Goal: Task Accomplishment & Management: Complete application form

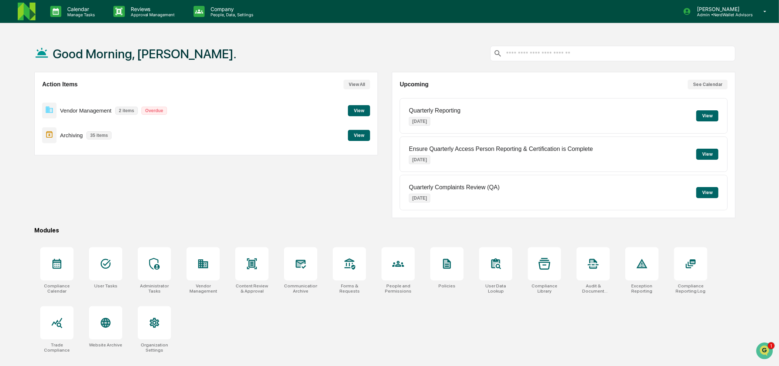
click at [352, 110] on button "View" at bounding box center [359, 110] width 22 height 11
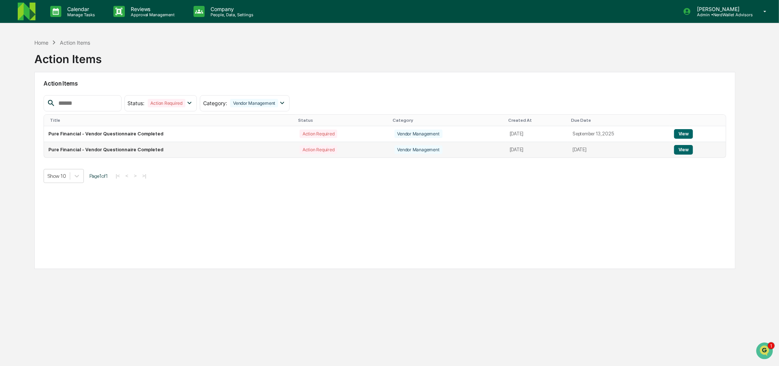
click at [685, 150] on button "View" at bounding box center [683, 150] width 19 height 10
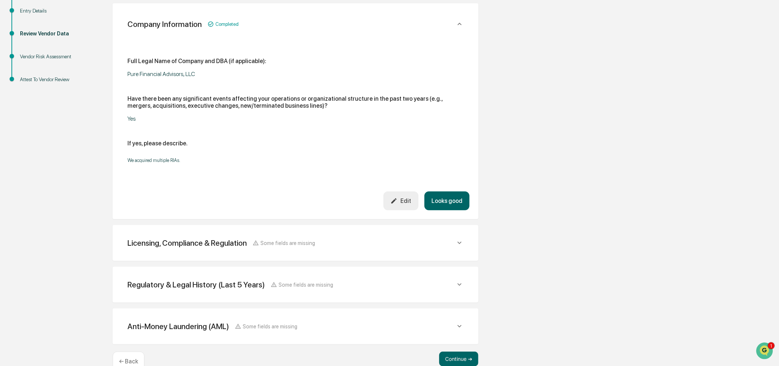
scroll to position [144, 0]
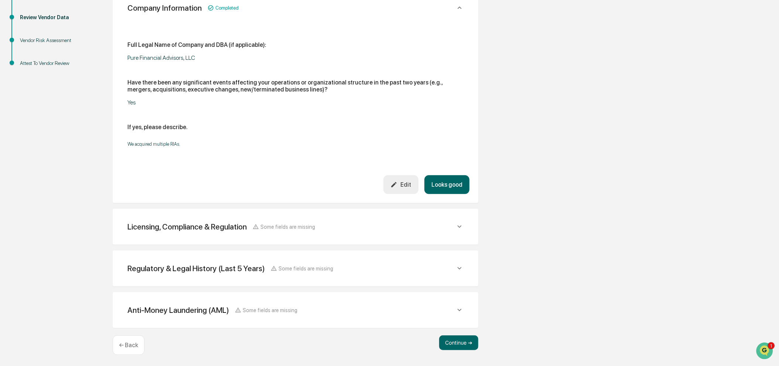
click at [284, 210] on div "Licensing, Compliance & Regulation Some fields are missing Do you claim any exe…" at bounding box center [295, 227] width 365 height 36
click at [278, 225] on span "Some fields are missing" at bounding box center [288, 227] width 55 height 6
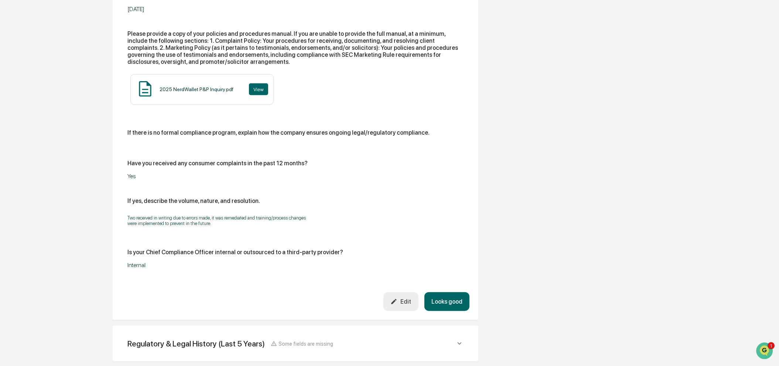
scroll to position [625, 0]
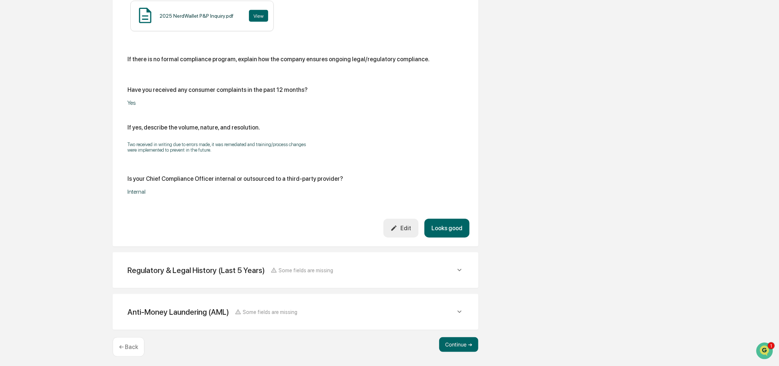
click at [149, 267] on div "Regulatory & Legal History (Last 5 Years)" at bounding box center [195, 270] width 137 height 9
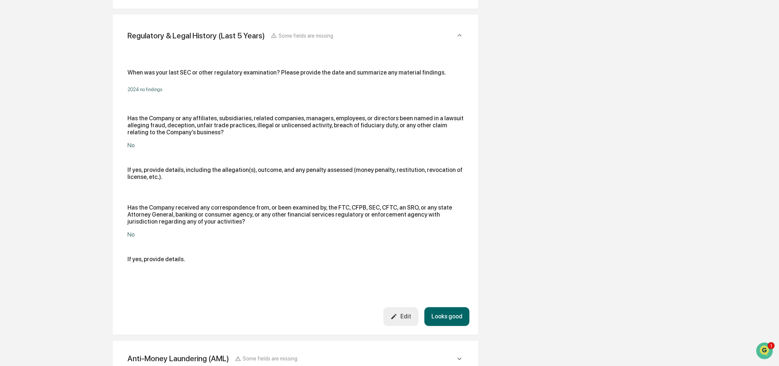
scroll to position [907, 0]
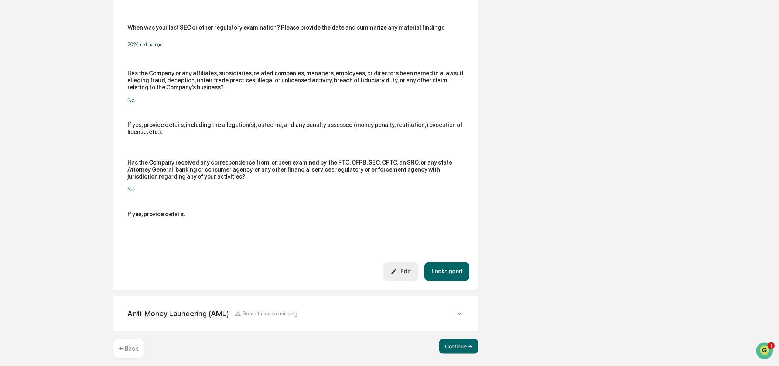
click at [148, 305] on div "Anti-Money Laundering (AML) Some fields are missing" at bounding box center [295, 314] width 348 height 18
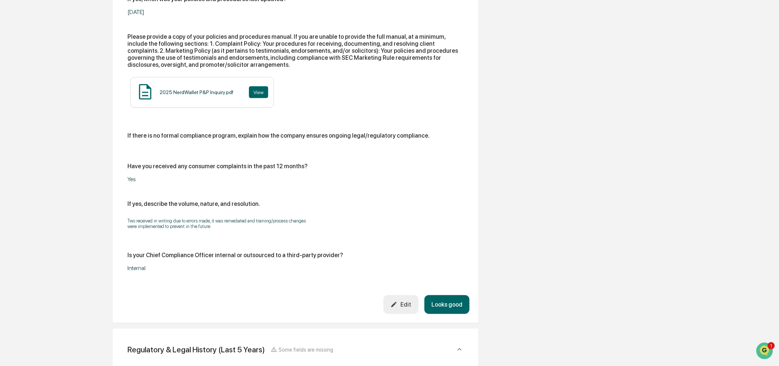
scroll to position [524, 0]
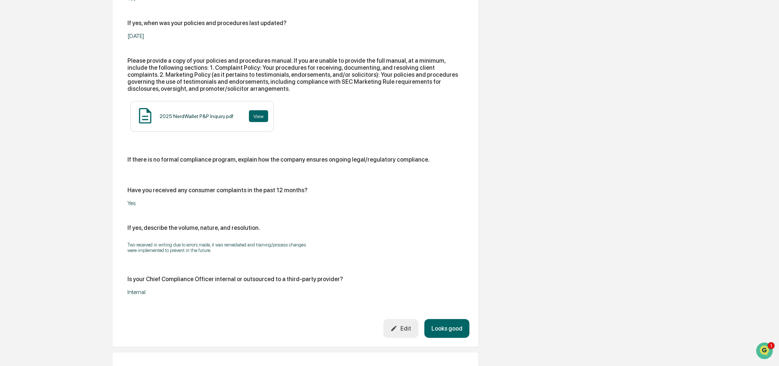
click at [455, 325] on button "Looks good" at bounding box center [446, 328] width 45 height 19
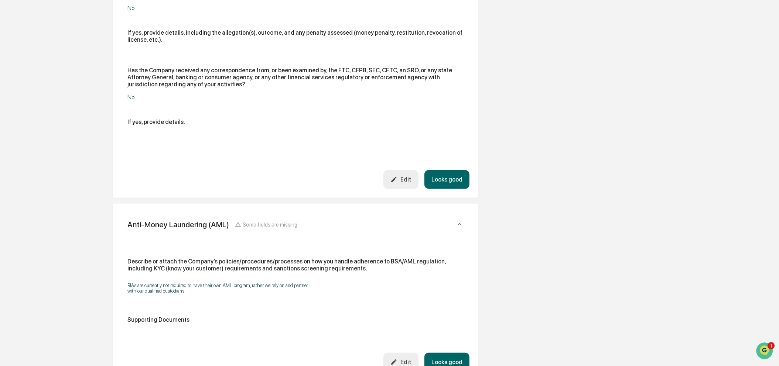
scroll to position [299, 0]
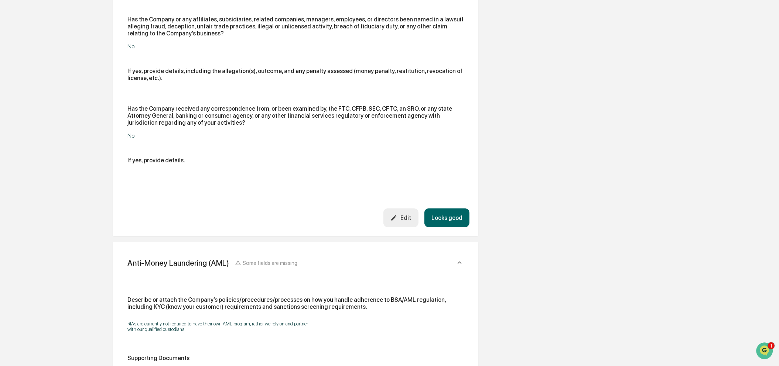
click at [432, 220] on button "Looks good" at bounding box center [446, 218] width 45 height 19
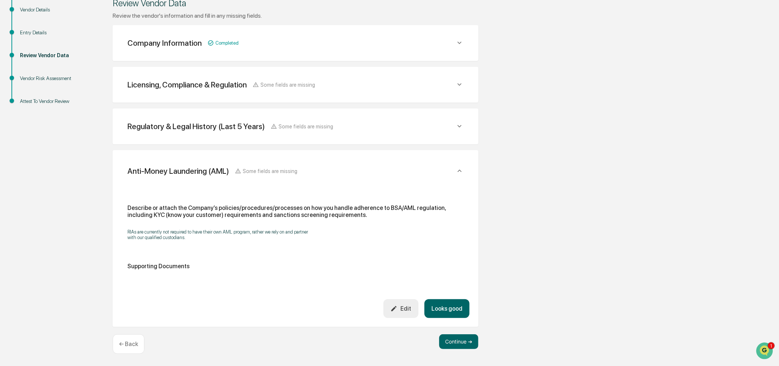
scroll to position [105, 0]
click at [451, 303] on button "Looks good" at bounding box center [446, 309] width 45 height 19
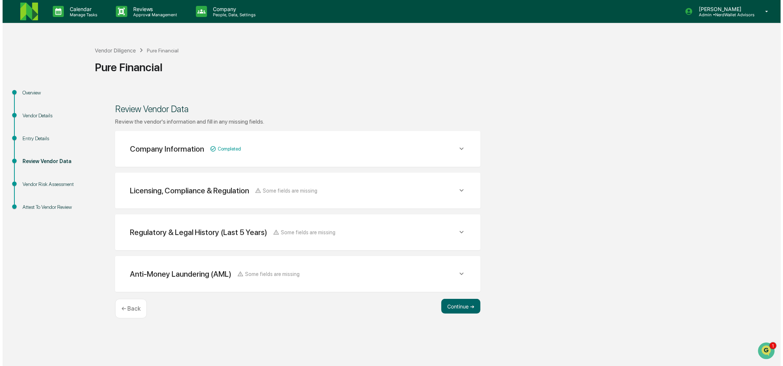
scroll to position [0, 0]
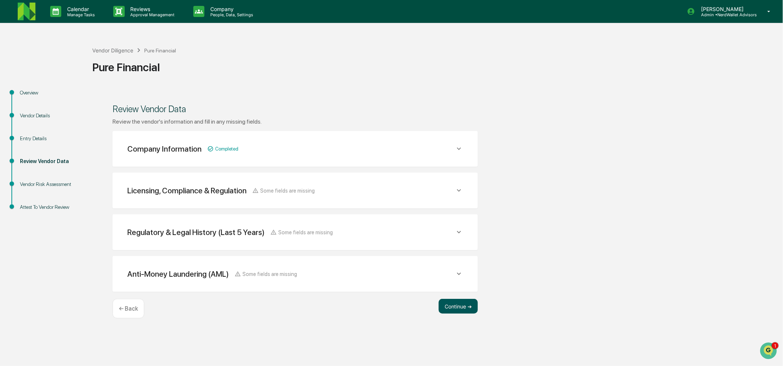
click at [452, 309] on button "Continue ➔" at bounding box center [458, 306] width 39 height 15
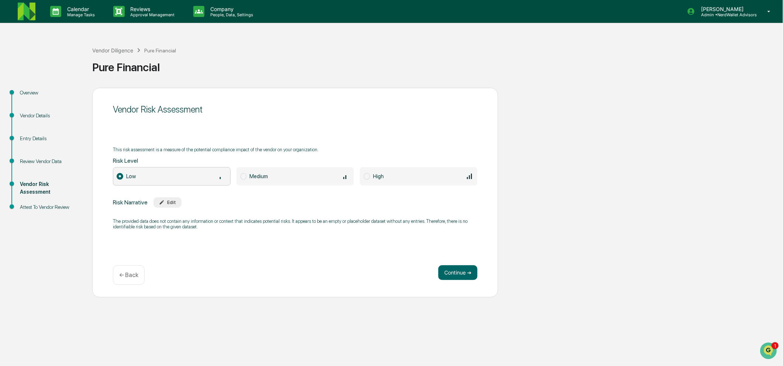
click at [172, 202] on div "Edit" at bounding box center [167, 203] width 17 height 6
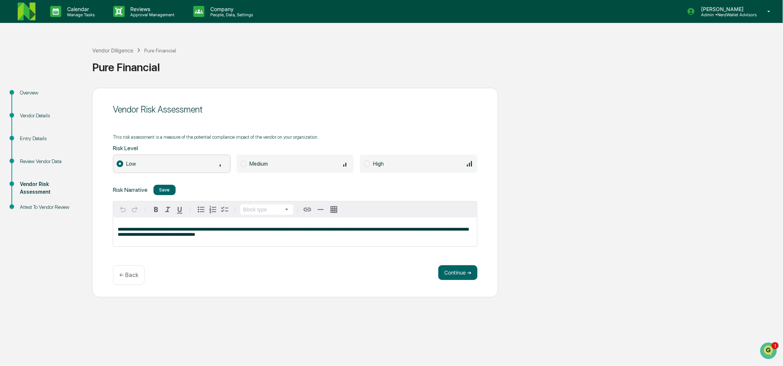
click at [213, 240] on div "**********" at bounding box center [295, 232] width 364 height 29
drag, startPoint x: 203, startPoint y: 235, endPoint x: 117, endPoint y: 229, distance: 86.2
click at [117, 229] on div "**********" at bounding box center [295, 232] width 364 height 29
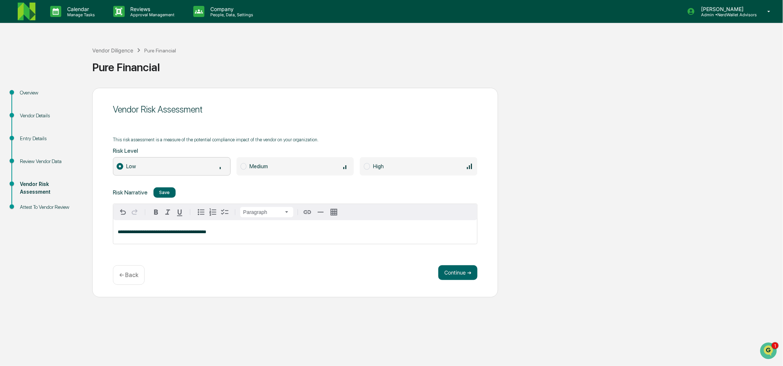
click at [281, 236] on div "**********" at bounding box center [295, 232] width 364 height 24
click at [341, 227] on div "**********" at bounding box center [295, 232] width 364 height 24
click at [470, 270] on button "Continue ➔" at bounding box center [458, 272] width 39 height 15
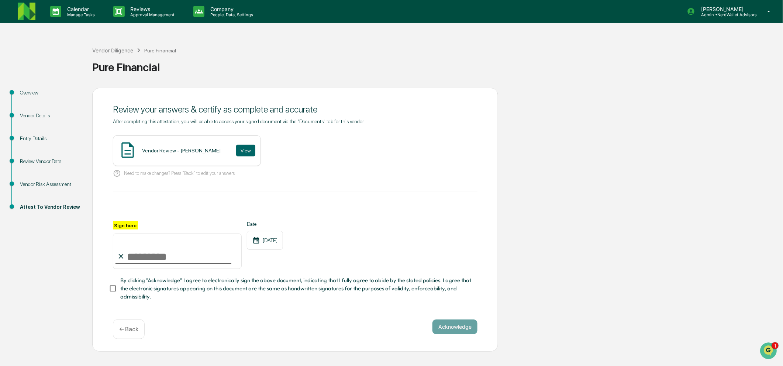
click at [157, 258] on input "Sign here" at bounding box center [177, 251] width 129 height 35
type input "**********"
click at [451, 330] on button "Acknowledge" at bounding box center [455, 327] width 45 height 15
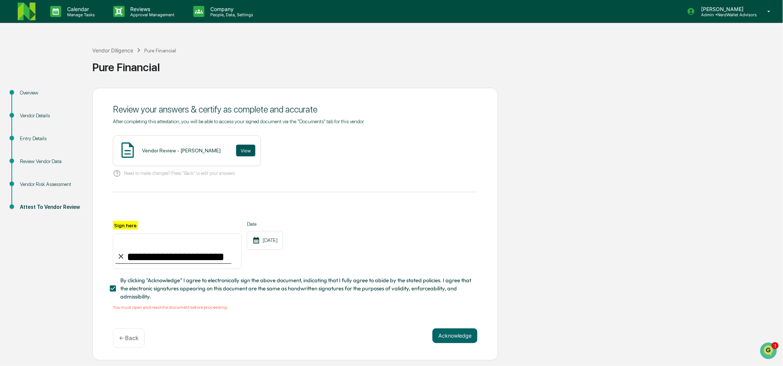
click at [241, 152] on button "View" at bounding box center [245, 151] width 19 height 12
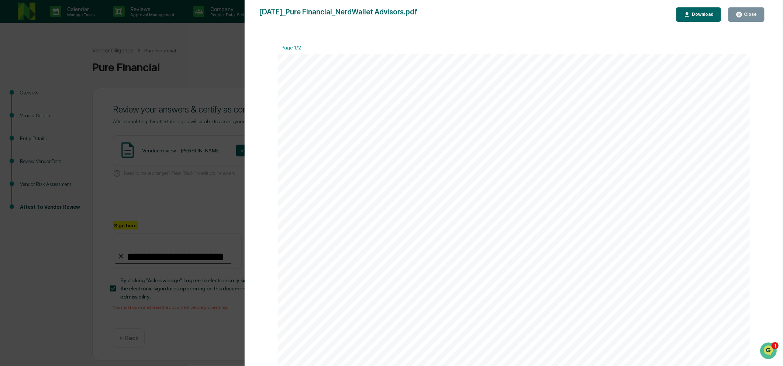
click at [742, 16] on icon "button" at bounding box center [740, 15] width 6 height 6
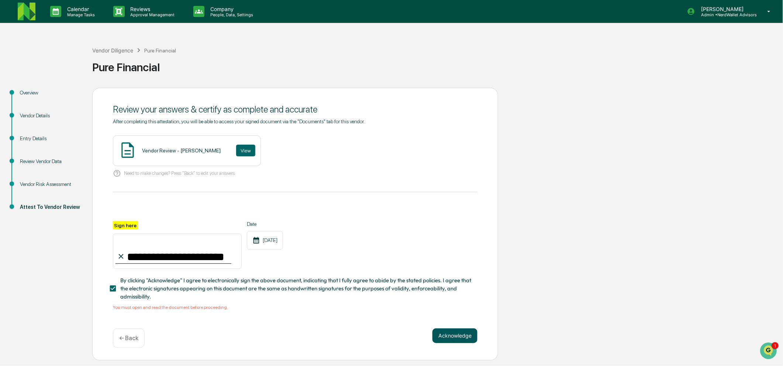
click at [463, 338] on button "Acknowledge" at bounding box center [455, 336] width 45 height 15
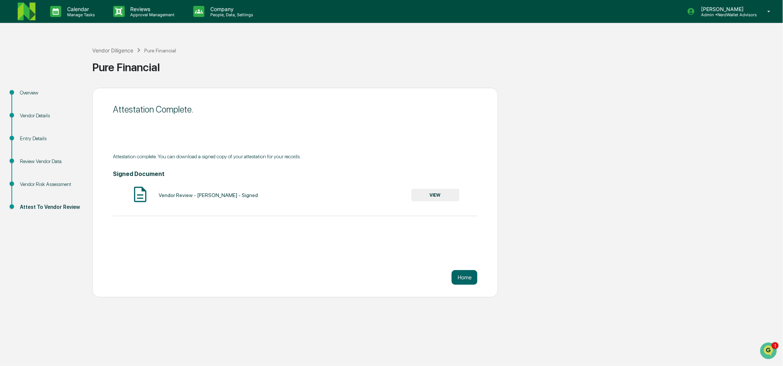
click at [430, 194] on button "VIEW" at bounding box center [436, 195] width 48 height 13
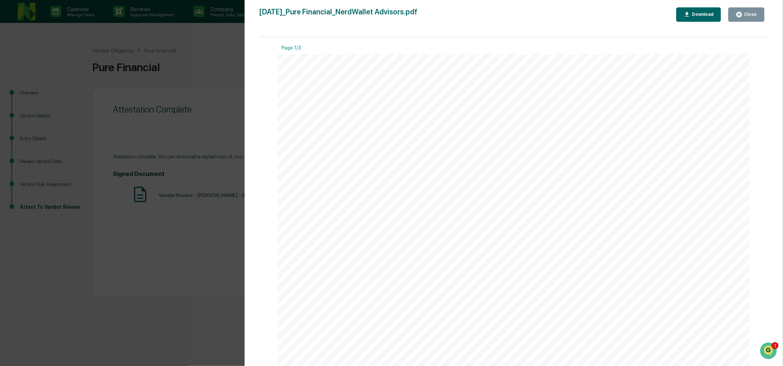
click at [712, 18] on div "Download" at bounding box center [699, 14] width 30 height 7
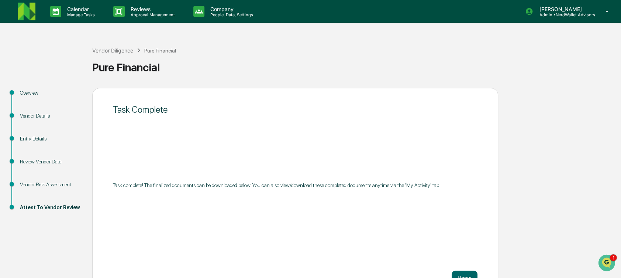
scroll to position [20, 0]
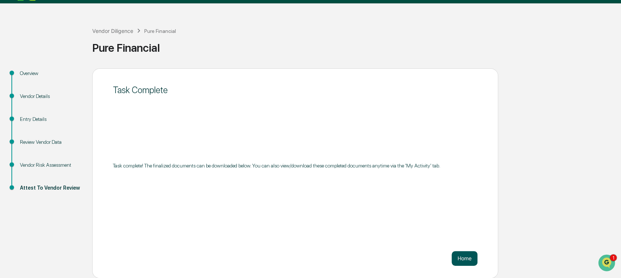
click at [463, 254] on button "Home" at bounding box center [465, 258] width 26 height 15
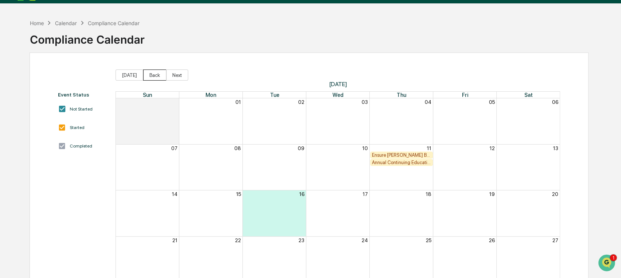
click at [148, 79] on button "Back" at bounding box center [154, 74] width 23 height 11
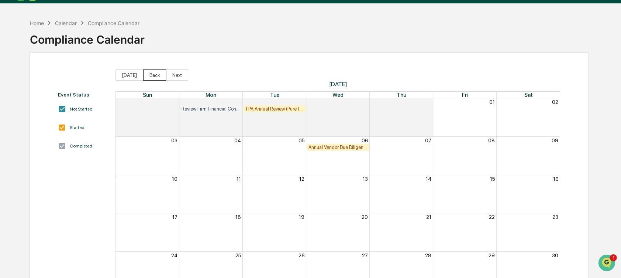
click at [148, 79] on button "Back" at bounding box center [154, 74] width 23 height 11
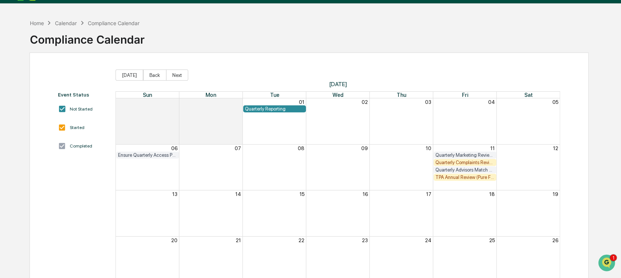
click at [465, 178] on div "TPA Annual Review (Pure Financial)" at bounding box center [465, 177] width 59 height 6
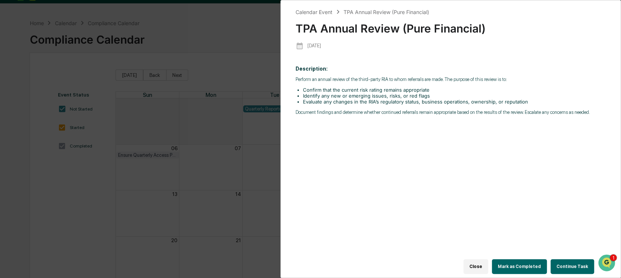
click at [555, 260] on button "Continue Task" at bounding box center [573, 266] width 44 height 15
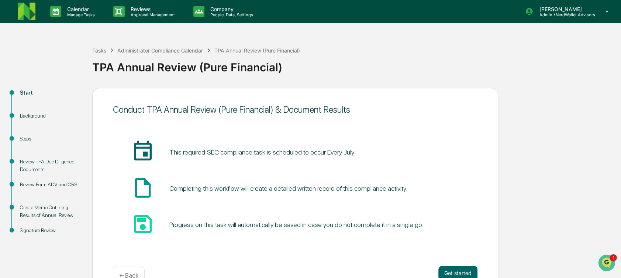
scroll to position [20, 0]
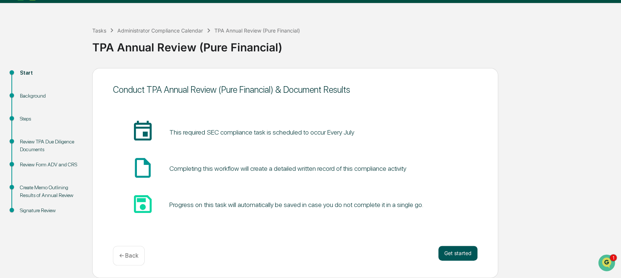
click at [464, 253] on button "Get started" at bounding box center [458, 252] width 39 height 15
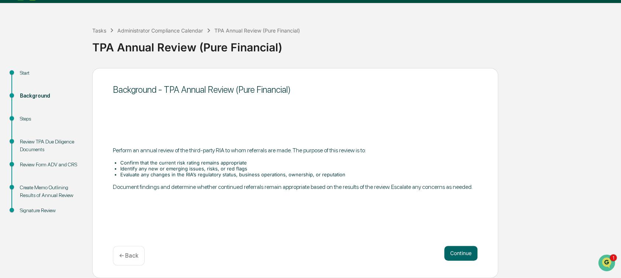
click at [464, 253] on button "Continue" at bounding box center [460, 252] width 33 height 15
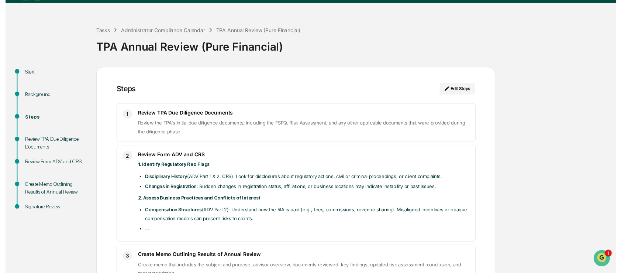
scroll to position [69, 0]
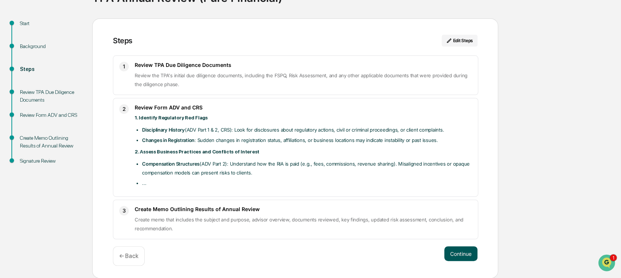
click at [458, 256] on button "Continue" at bounding box center [460, 253] width 33 height 15
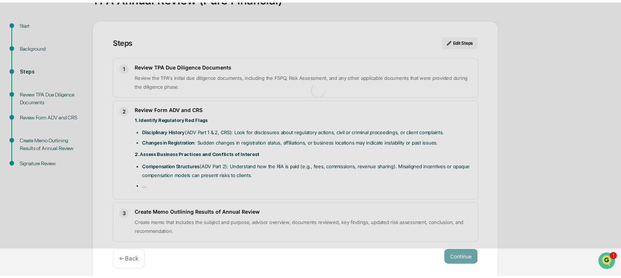
scroll to position [6, 0]
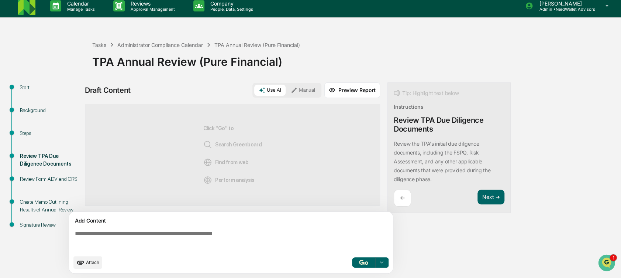
click at [31, 131] on div "Steps" at bounding box center [50, 133] width 61 height 8
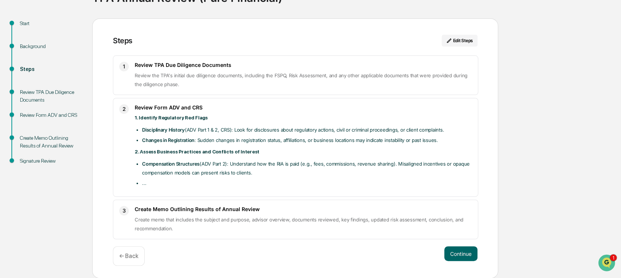
click at [48, 116] on div "Review Form ADV and CRS" at bounding box center [50, 115] width 61 height 8
click at [448, 252] on button "Continue" at bounding box center [460, 253] width 33 height 15
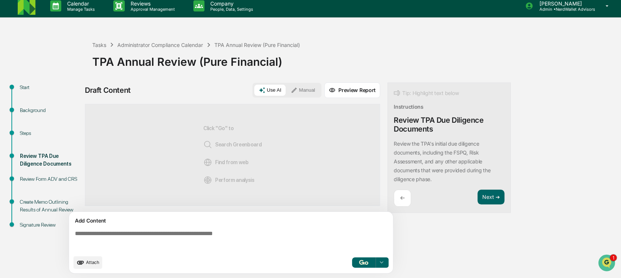
click at [307, 87] on button "Manual" at bounding box center [302, 90] width 33 height 11
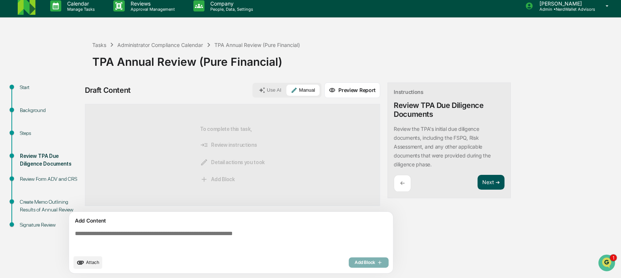
click at [490, 179] on button "Next ➔" at bounding box center [491, 182] width 27 height 15
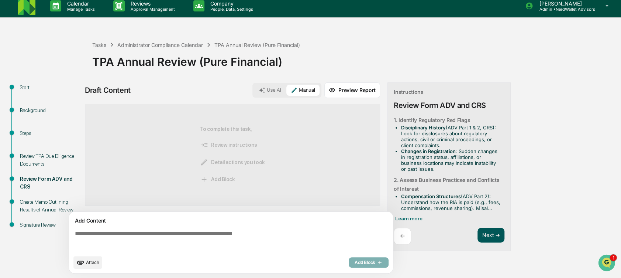
click at [492, 237] on button "Next ➔" at bounding box center [491, 234] width 27 height 15
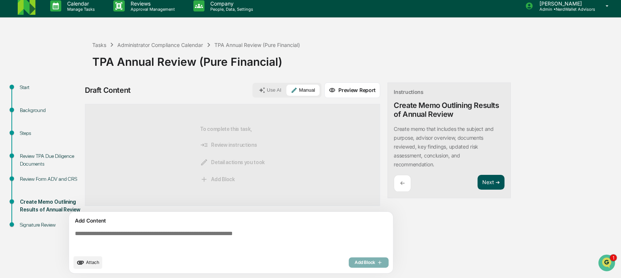
click at [487, 182] on button "Next ➔" at bounding box center [491, 182] width 27 height 15
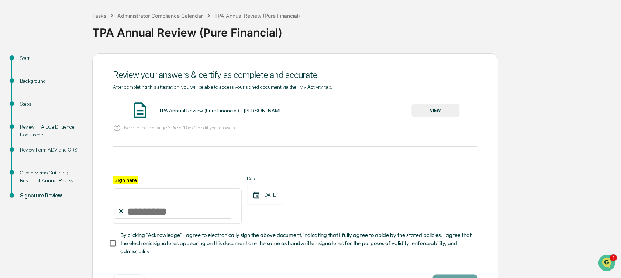
scroll to position [34, 0]
click at [47, 150] on div "Review Form ADV and CRS" at bounding box center [50, 151] width 61 height 8
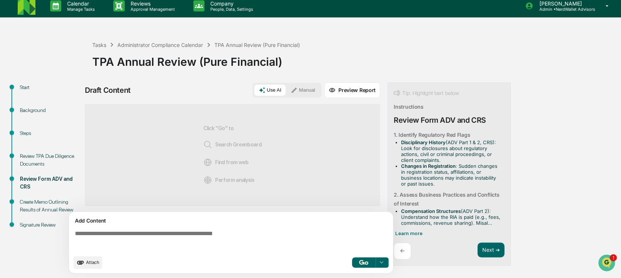
scroll to position [6, 0]
click at [307, 89] on button "Manual" at bounding box center [302, 90] width 33 height 11
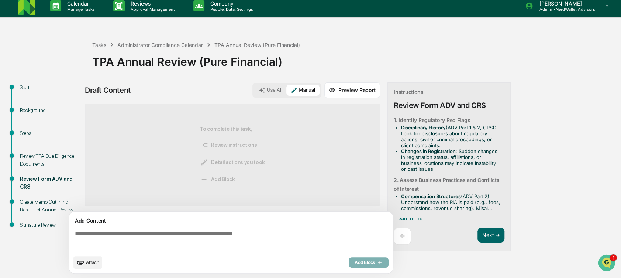
click at [210, 242] on textarea at bounding box center [232, 240] width 321 height 27
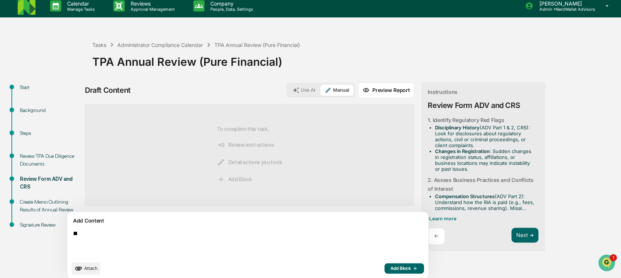
type textarea "*"
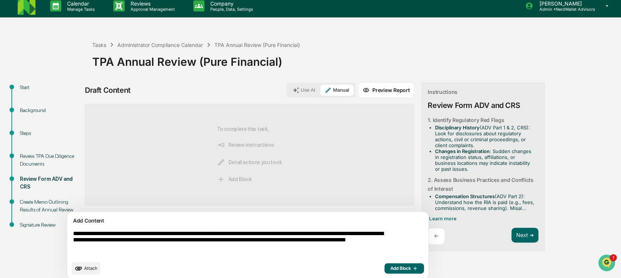
type textarea "**********"
click at [85, 262] on button "Attach" at bounding box center [86, 268] width 29 height 13
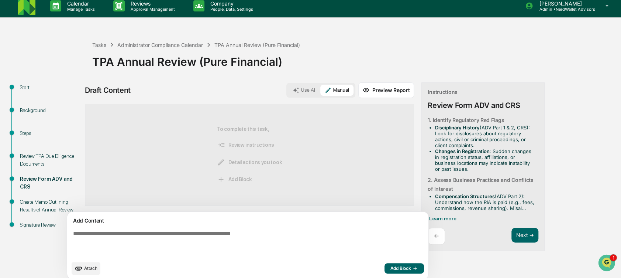
scroll to position [11, 0]
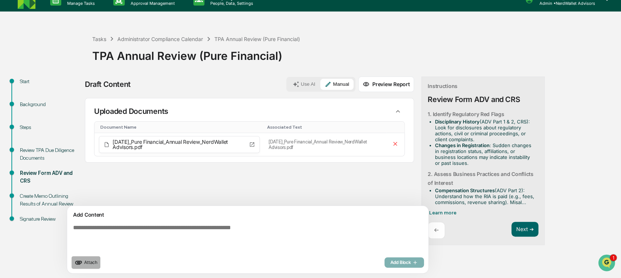
click at [90, 266] on button "Attach" at bounding box center [86, 262] width 29 height 13
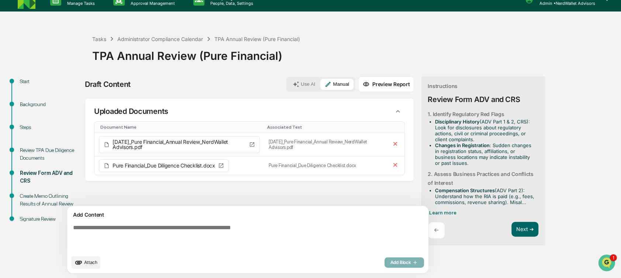
click at [97, 267] on button "Attach" at bounding box center [86, 262] width 29 height 13
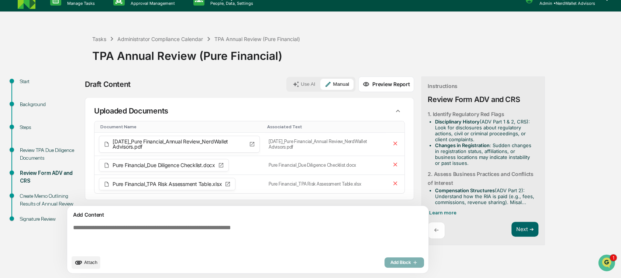
scroll to position [0, 0]
click at [512, 231] on button "Next ➔" at bounding box center [525, 228] width 27 height 15
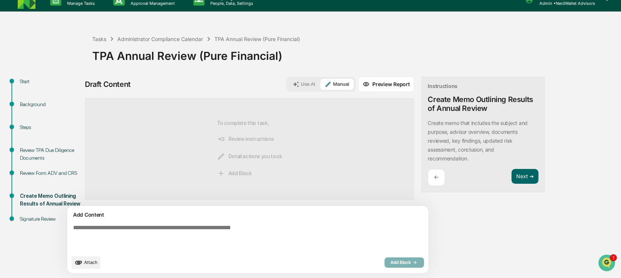
click at [428, 172] on div "←" at bounding box center [436, 177] width 17 height 17
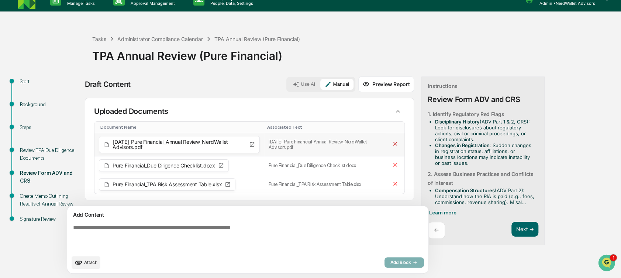
click at [392, 144] on icon at bounding box center [395, 143] width 7 height 7
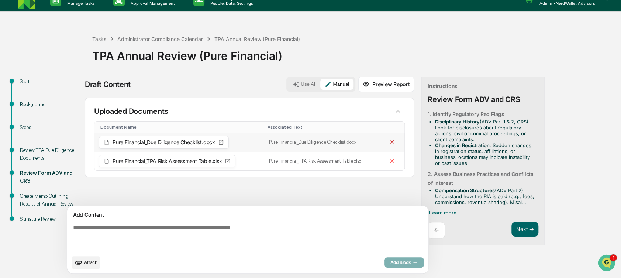
click at [390, 142] on icon at bounding box center [392, 142] width 4 height 4
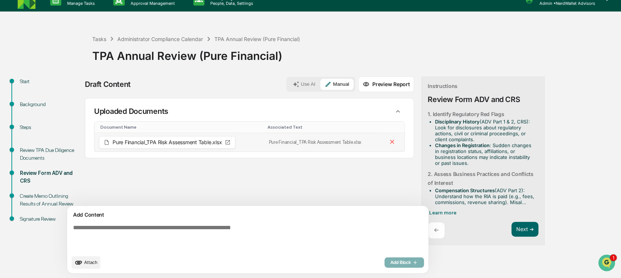
click at [390, 142] on icon at bounding box center [392, 142] width 4 height 4
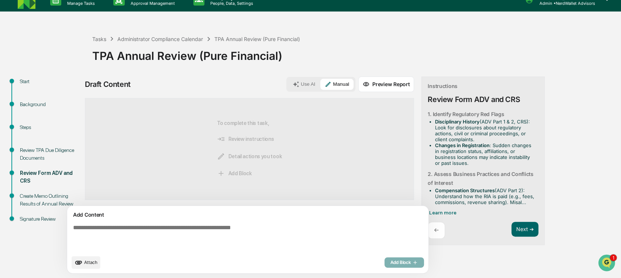
click at [22, 152] on div "Review TPA Due Diligence Documents" at bounding box center [50, 154] width 61 height 16
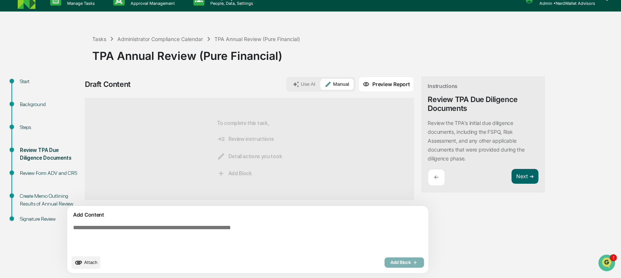
click at [94, 262] on span "Attach" at bounding box center [90, 262] width 13 height 6
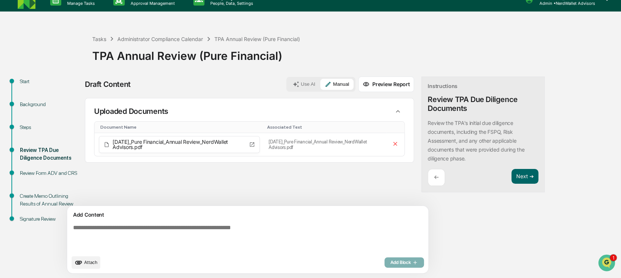
click at [89, 263] on span "Attach" at bounding box center [90, 262] width 13 height 6
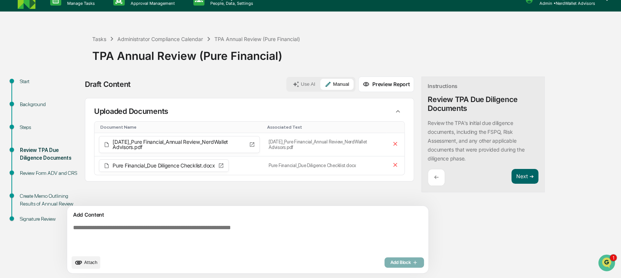
click at [93, 261] on span "Attach" at bounding box center [90, 262] width 13 height 6
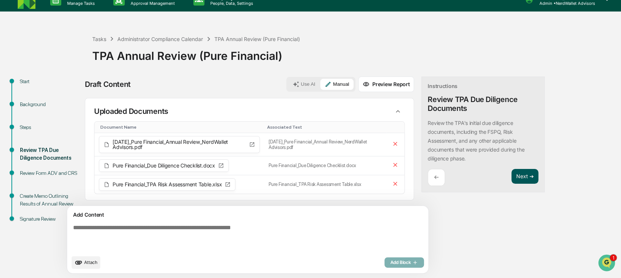
click at [512, 177] on button "Next ➔" at bounding box center [525, 176] width 27 height 15
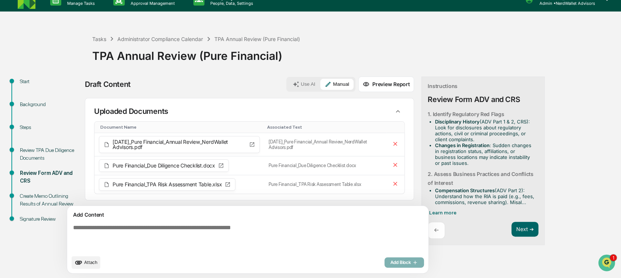
click at [422, 241] on div "Instructions Review Form ADV and CRS 1. Identify Regulatory Red Flags Disciplin…" at bounding box center [483, 160] width 123 height 169
click at [428, 233] on div "←" at bounding box center [436, 229] width 17 height 17
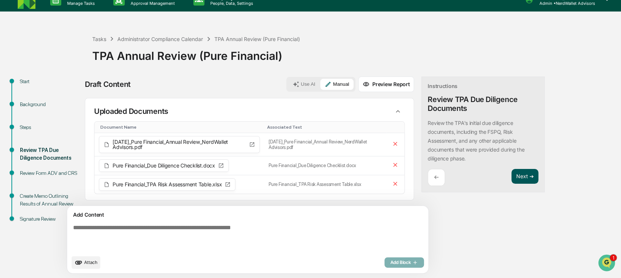
click at [512, 175] on button "Next ➔" at bounding box center [525, 176] width 27 height 15
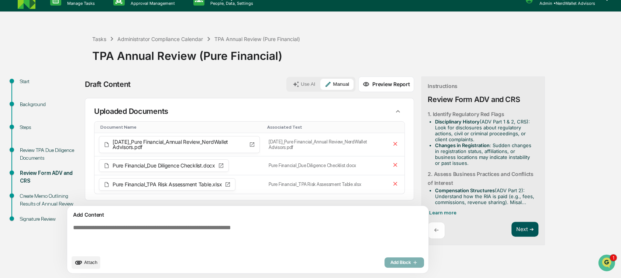
click at [512, 230] on button "Next ➔" at bounding box center [525, 228] width 27 height 15
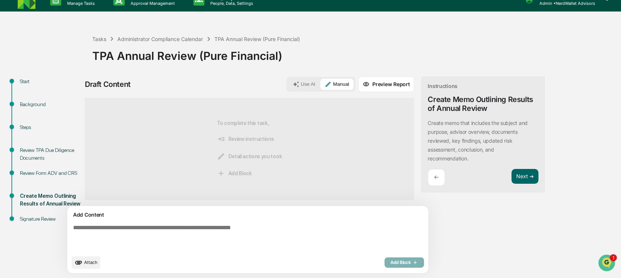
click at [434, 177] on p "←" at bounding box center [436, 176] width 5 height 7
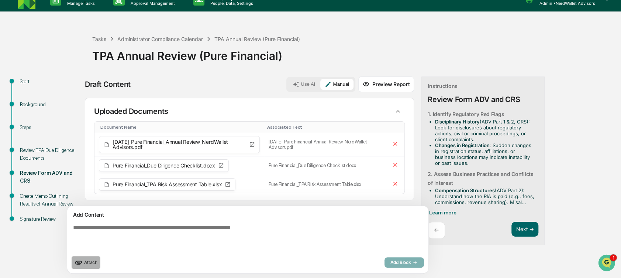
click at [89, 259] on button "Attach" at bounding box center [86, 262] width 29 height 13
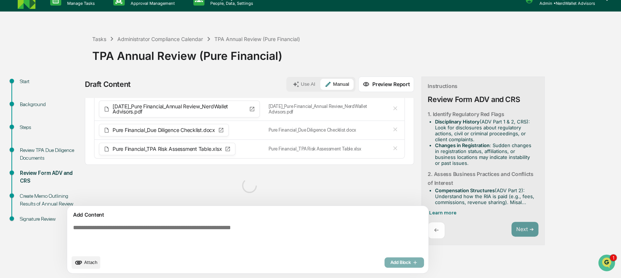
scroll to position [18, 0]
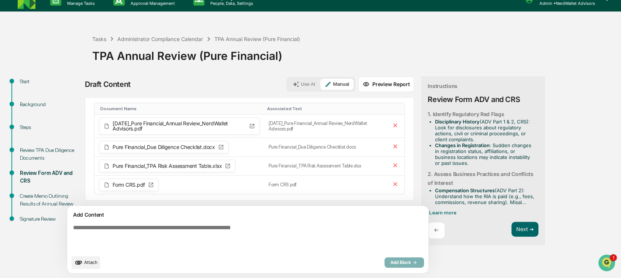
click at [88, 262] on span "Attach" at bounding box center [90, 262] width 13 height 6
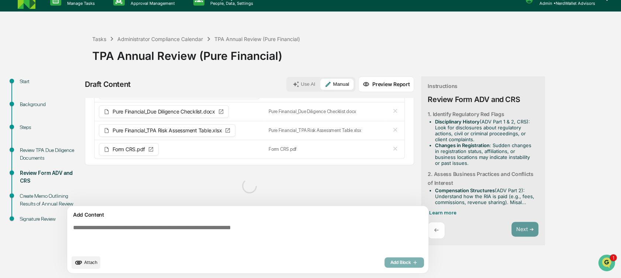
scroll to position [37, 0]
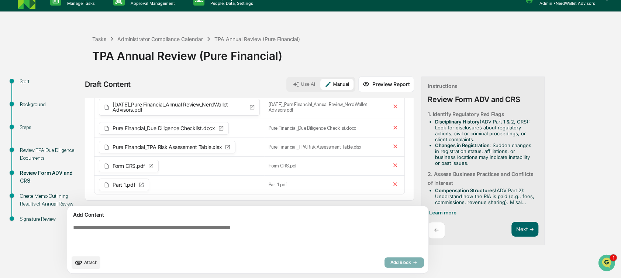
click at [89, 262] on span "Attach" at bounding box center [90, 262] width 13 height 6
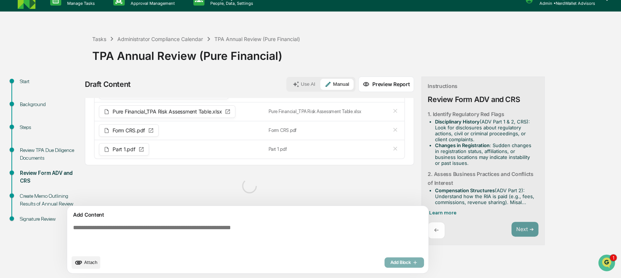
scroll to position [56, 0]
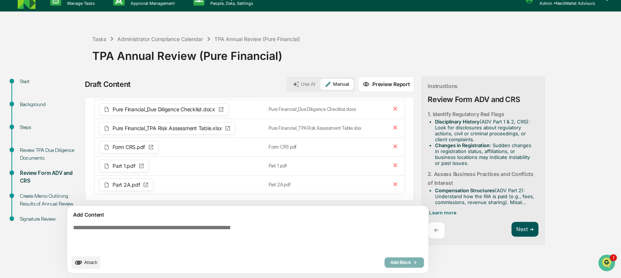
click at [512, 230] on button "Next ➔" at bounding box center [525, 228] width 27 height 15
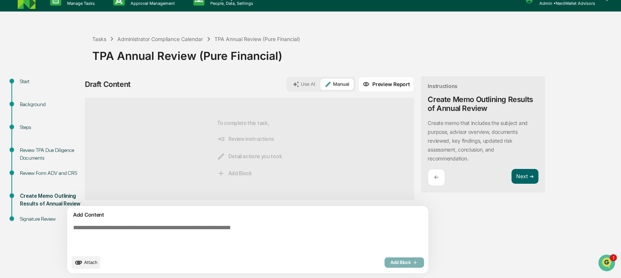
click at [238, 229] on textarea at bounding box center [230, 237] width 321 height 32
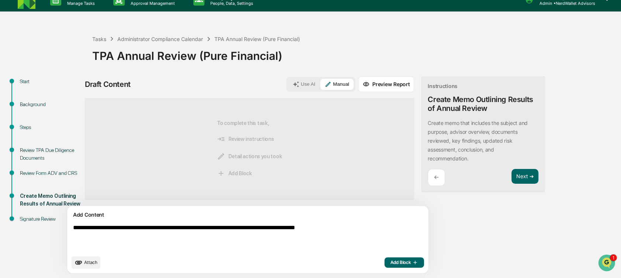
type textarea "**********"
click at [384, 257] on button "Add Block" at bounding box center [404, 262] width 40 height 10
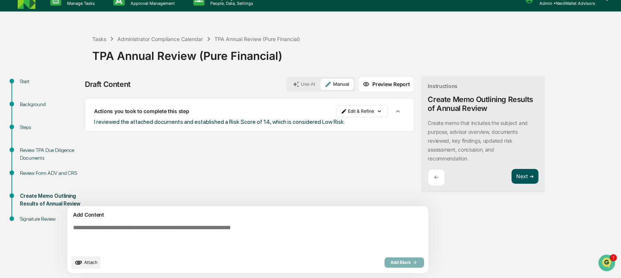
click at [512, 176] on button "Next ➔" at bounding box center [525, 176] width 27 height 15
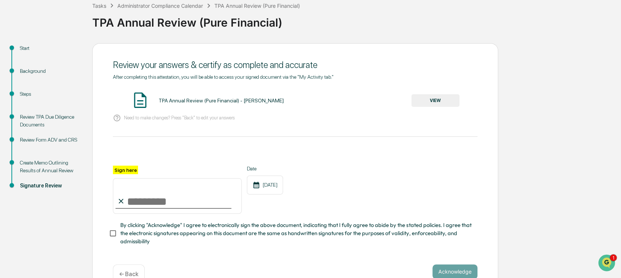
scroll to position [45, 0]
click at [440, 104] on button "VIEW" at bounding box center [436, 99] width 48 height 13
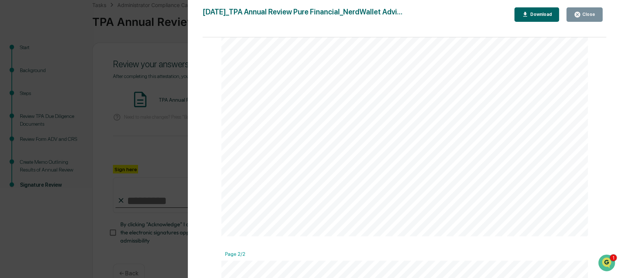
scroll to position [312, 0]
click at [440, 104] on span "disclosures" at bounding box center [443, 104] width 35 height 7
click at [588, 13] on div "Close" at bounding box center [588, 14] width 14 height 5
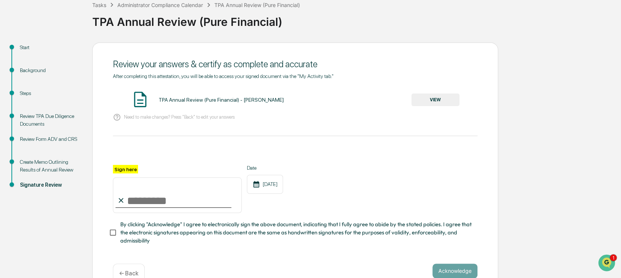
click at [204, 195] on input "Sign here" at bounding box center [177, 194] width 129 height 35
type input "**********"
click at [178, 225] on span "By clicking "Acknowledge" I agree to electronically sign the above document, in…" at bounding box center [295, 232] width 351 height 25
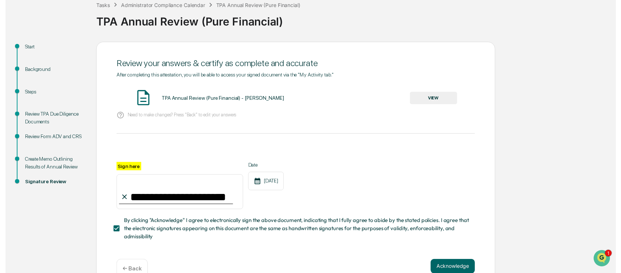
scroll to position [66, 0]
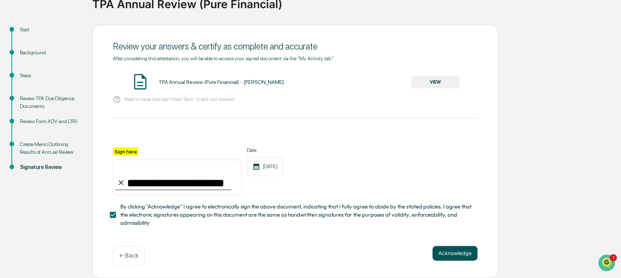
click at [451, 254] on button "Acknowledge" at bounding box center [455, 252] width 45 height 15
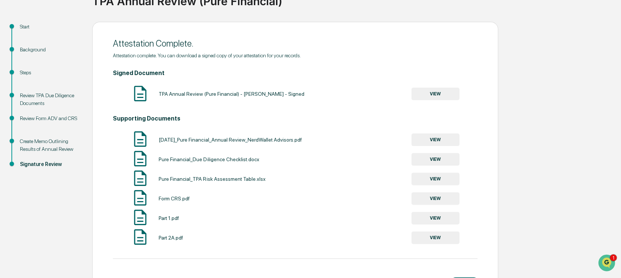
click at [441, 94] on button "VIEW" at bounding box center [436, 93] width 48 height 13
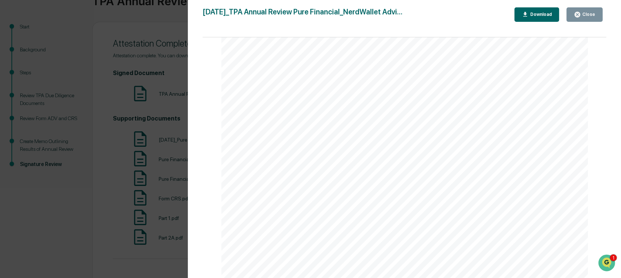
scroll to position [0, 0]
click at [590, 6] on div "Version History [DATE] 04:19 PM [PERSON_NAME] [DATE]_TPA Annual Review Pure Fin…" at bounding box center [404, 146] width 433 height 292
click at [588, 11] on div "Close" at bounding box center [584, 14] width 21 height 7
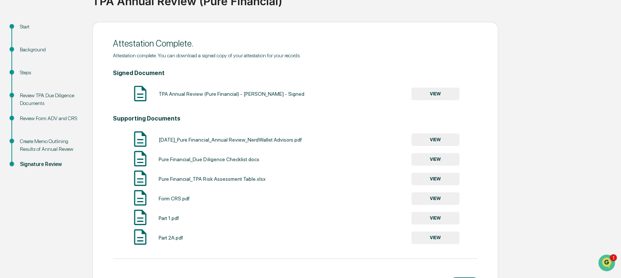
scroll to position [94, 0]
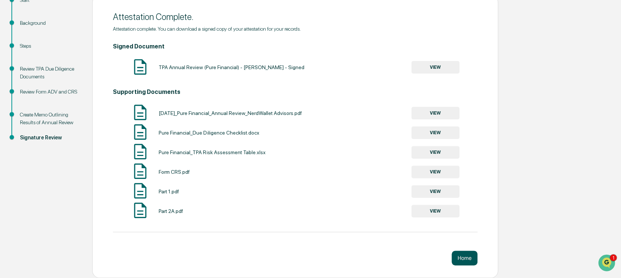
click at [463, 255] on button "Home" at bounding box center [465, 257] width 26 height 15
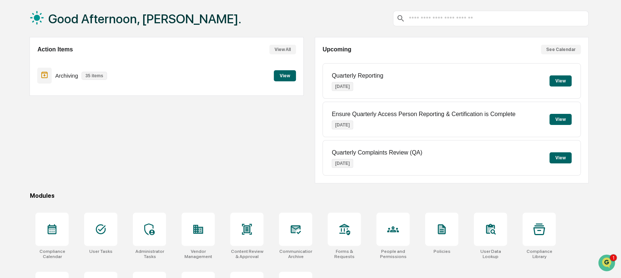
scroll to position [79, 0]
